Goal: Transaction & Acquisition: Subscribe to service/newsletter

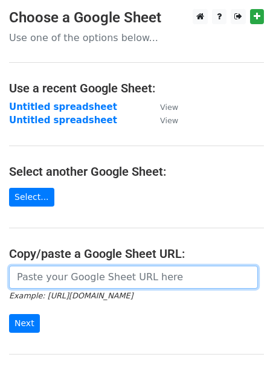
click at [92, 277] on input "url" at bounding box center [133, 277] width 249 height 23
paste input "https://docs.google.com/spreadsheets/d/1Tf_DsdHMC9R1VI-klkVrvsTot5VrB_Pg88nZYQr…"
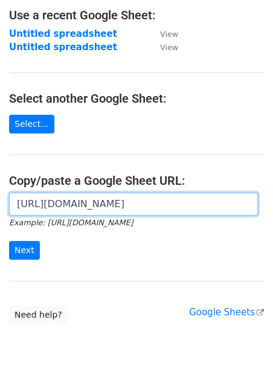
scroll to position [128, 0]
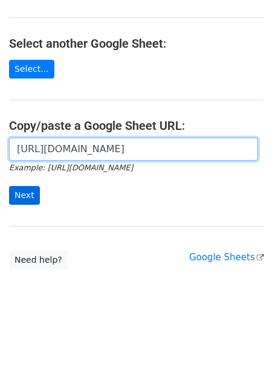
type input "https://docs.google.com/spreadsheets/d/1Tf_DsdHMC9R1VI-klkVrvsTot5VrB_Pg88nZYQr…"
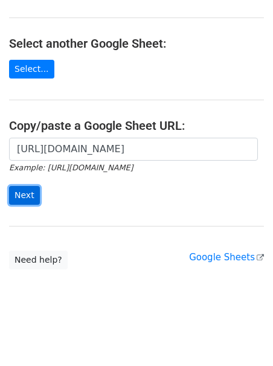
click at [30, 193] on input "Next" at bounding box center [24, 195] width 31 height 19
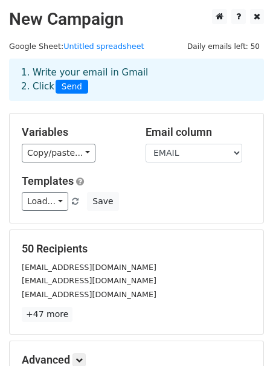
scroll to position [151, 0]
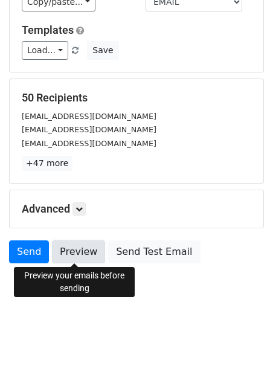
click at [81, 252] on link "Preview" at bounding box center [78, 251] width 53 height 23
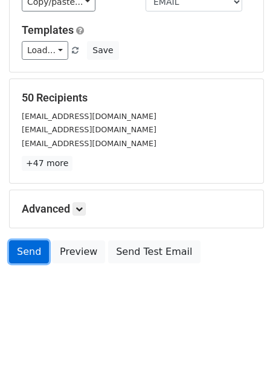
click at [34, 249] on link "Send" at bounding box center [29, 251] width 40 height 23
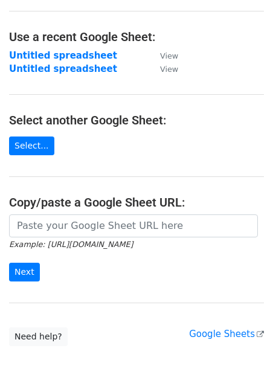
scroll to position [102, 0]
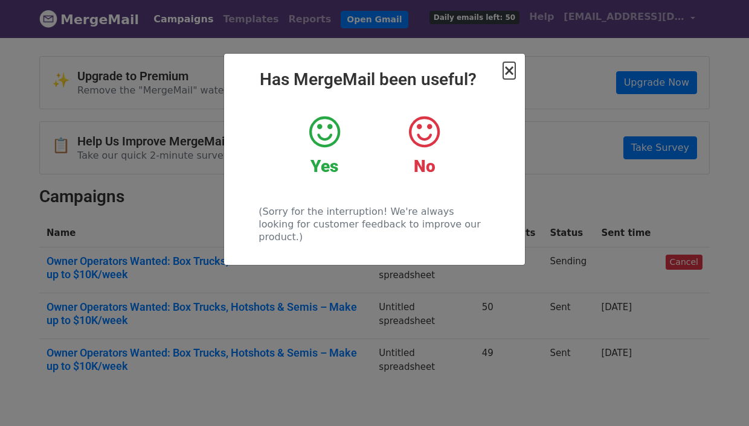
click at [514, 69] on span "×" at bounding box center [509, 70] width 12 height 17
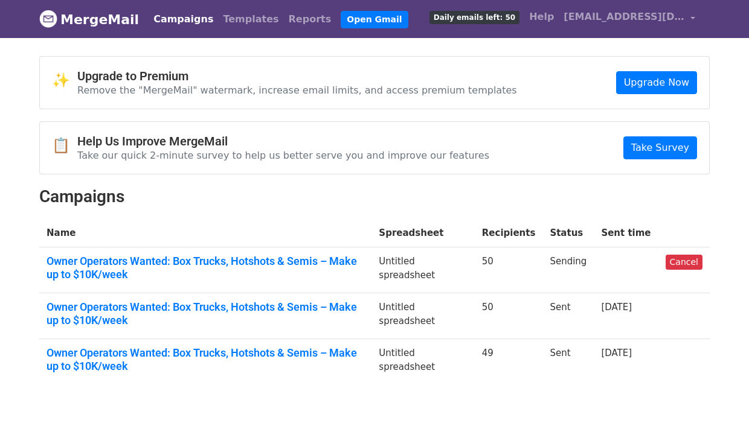
click at [543, 257] on td "50" at bounding box center [509, 271] width 68 height 46
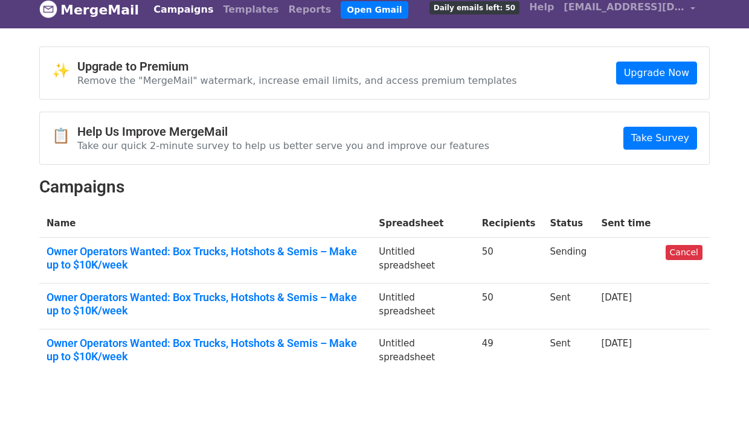
scroll to position [7, 0]
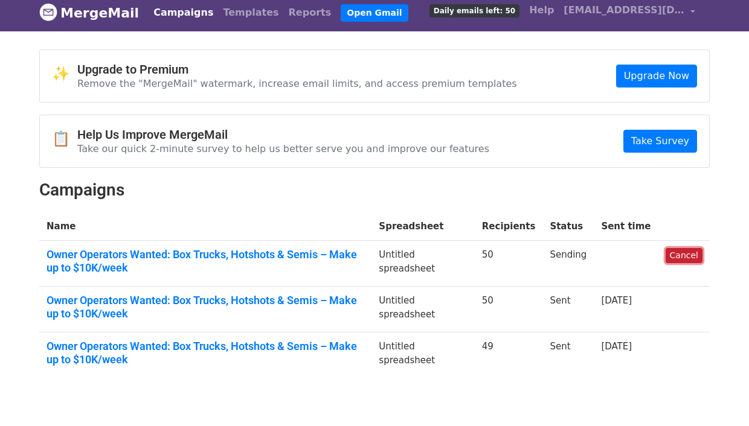
click at [686, 253] on link "Cancel" at bounding box center [684, 255] width 37 height 15
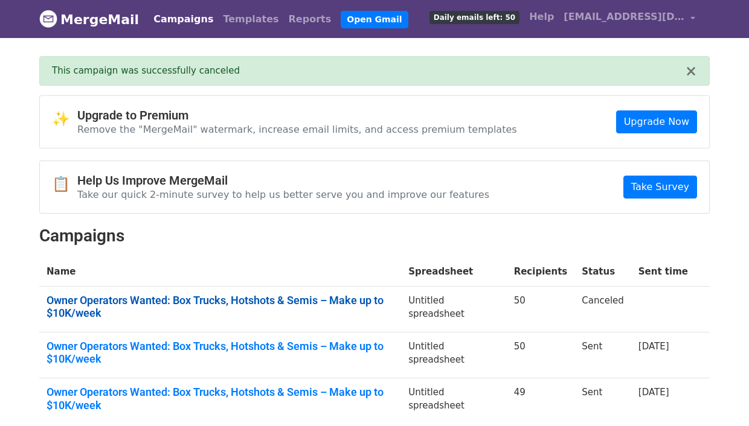
click at [277, 306] on link "Owner Operators Wanted: Box Trucks, Hotshots & Semis – Make up to $10K/week" at bounding box center [220, 307] width 347 height 26
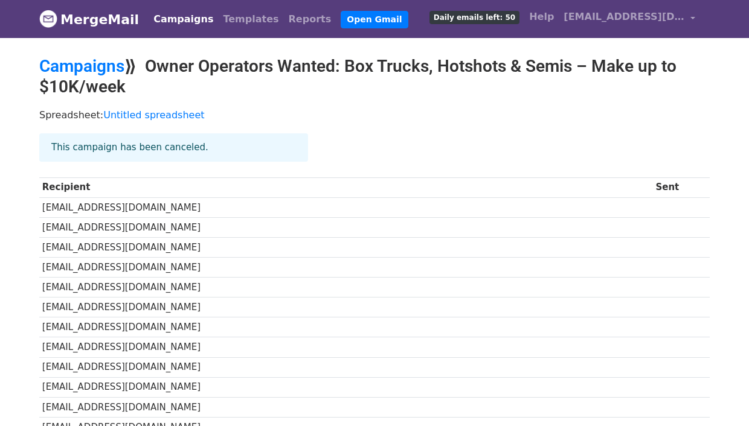
click at [520, 21] on span "Daily emails left: 50" at bounding box center [475, 17] width 90 height 13
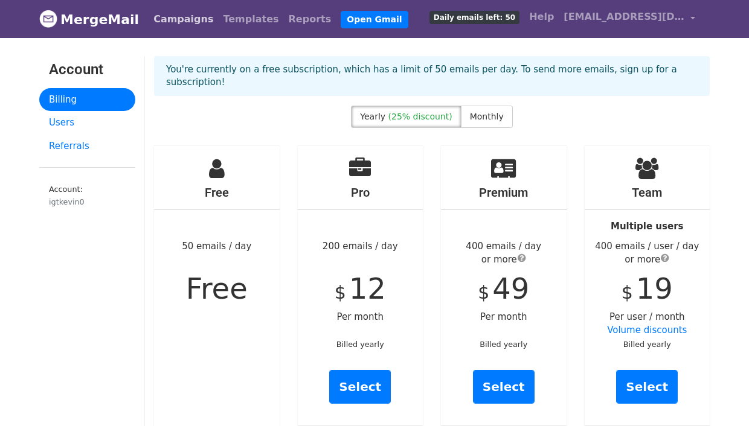
click at [163, 21] on link "Campaigns" at bounding box center [183, 19] width 69 height 24
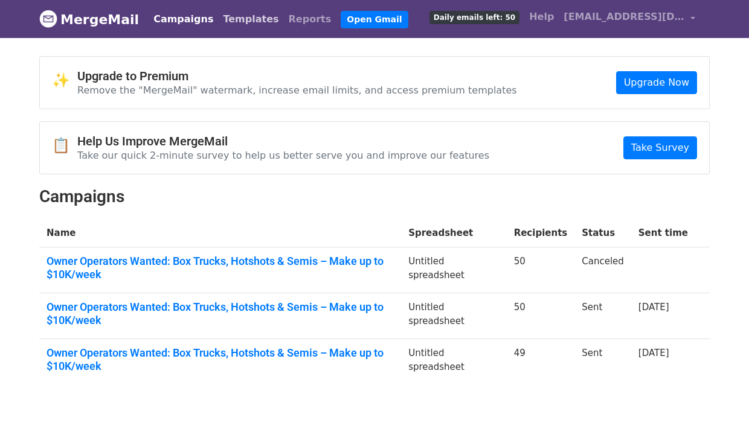
click at [229, 25] on link "Templates" at bounding box center [250, 19] width 65 height 24
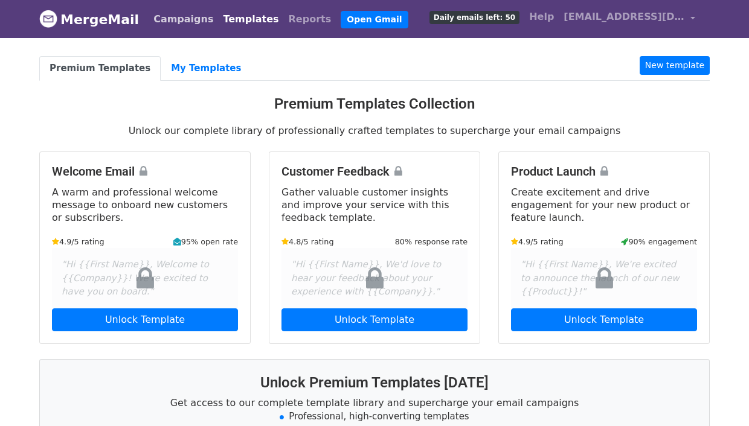
click at [164, 25] on link "Campaigns" at bounding box center [183, 19] width 69 height 24
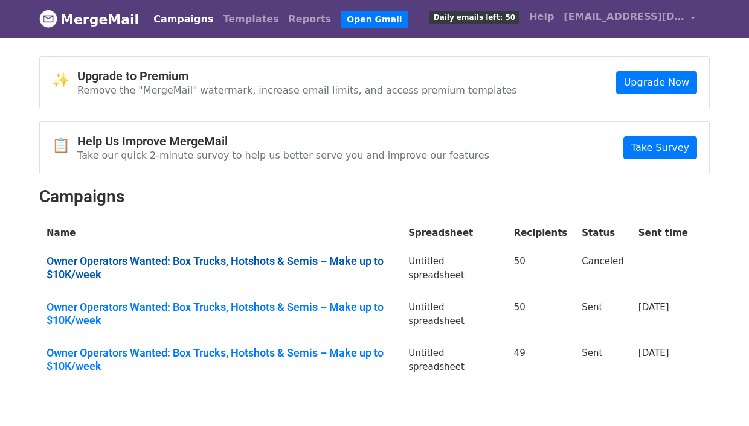
click at [340, 255] on link "Owner Operators Wanted: Box Trucks, Hotshots & Semis – Make up to $10K/week" at bounding box center [220, 268] width 347 height 26
click at [605, 258] on td "Canceled" at bounding box center [602, 271] width 57 height 46
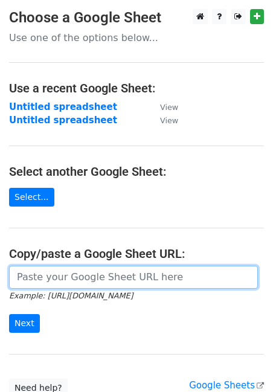
click at [80, 280] on input "url" at bounding box center [133, 277] width 249 height 23
paste input "https://docs.google.com/spreadsheets/d/1QYAuULUZLjWbSNCPyQCa5RGZ7zScQ3ezW_BIgfb…"
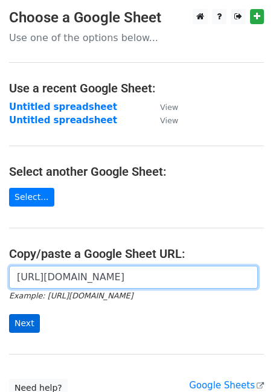
type input "https://docs.google.com/spreadsheets/d/1QYAuULUZLjWbSNCPyQCa5RGZ7zScQ3ezW_BIgfb…"
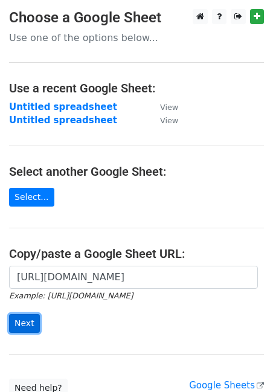
click at [19, 320] on input "Next" at bounding box center [24, 323] width 31 height 19
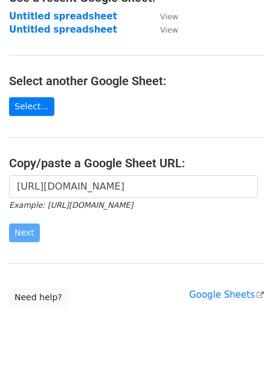
scroll to position [102, 0]
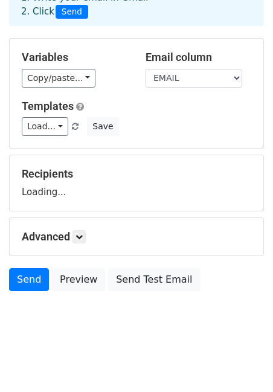
scroll to position [77, 0]
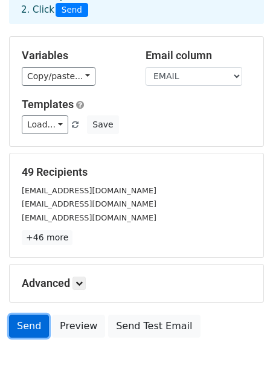
click at [32, 330] on link "Send" at bounding box center [29, 326] width 40 height 23
